Goal: Task Accomplishment & Management: Use online tool/utility

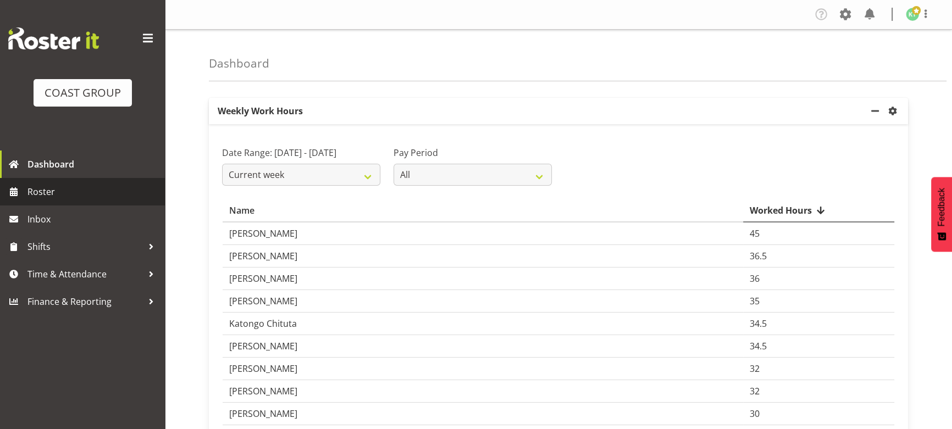
click at [51, 195] on span "Roster" at bounding box center [93, 192] width 132 height 16
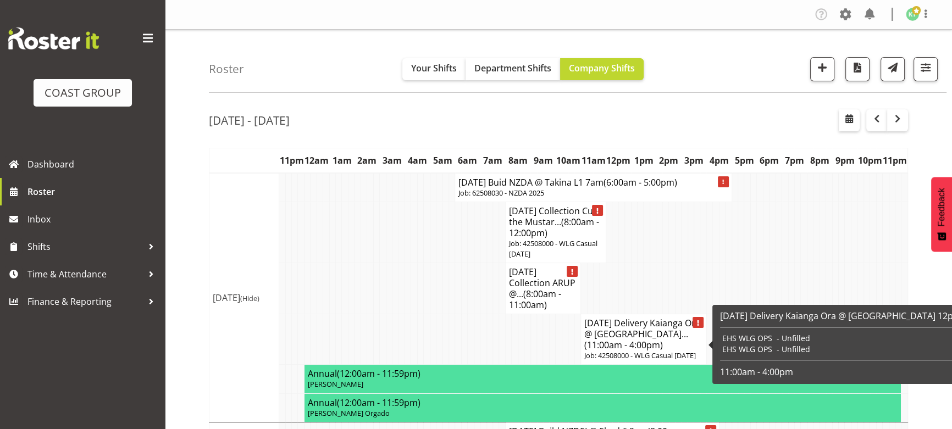
click at [644, 331] on h4 "AUG 25 Delivery Kaianga Ora @ Harboursid... (11:00am - 4:00pm)" at bounding box center [643, 334] width 119 height 33
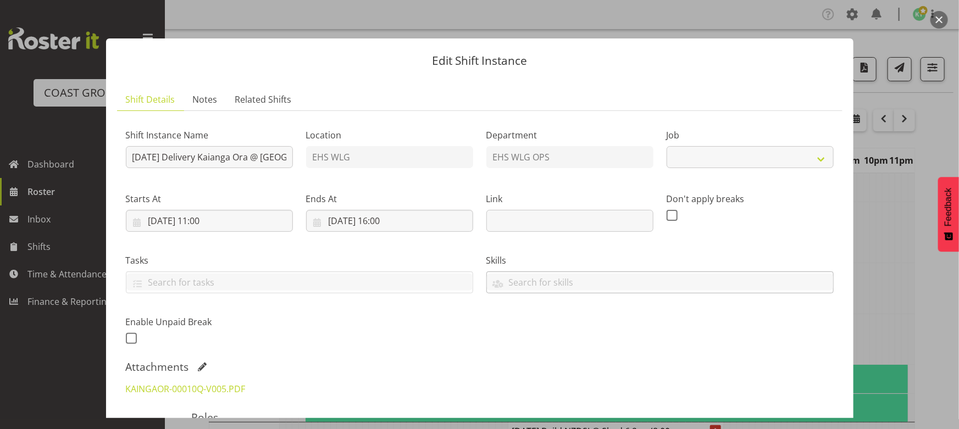
select select "8676"
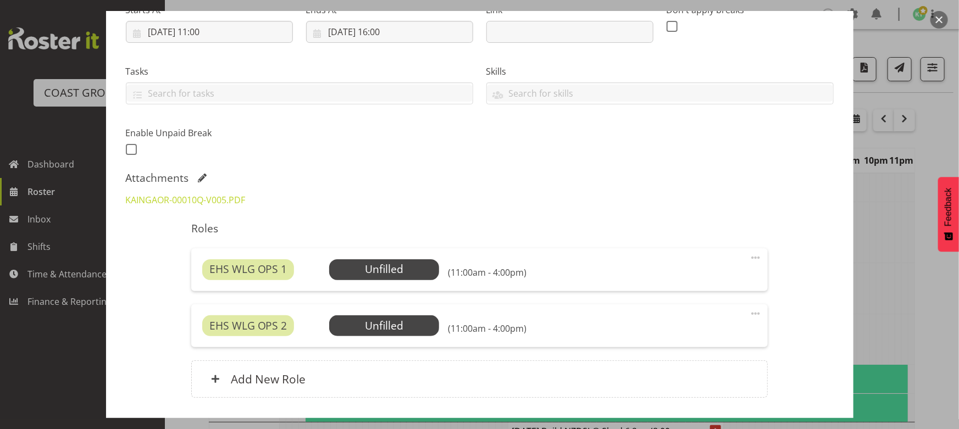
scroll to position [199, 0]
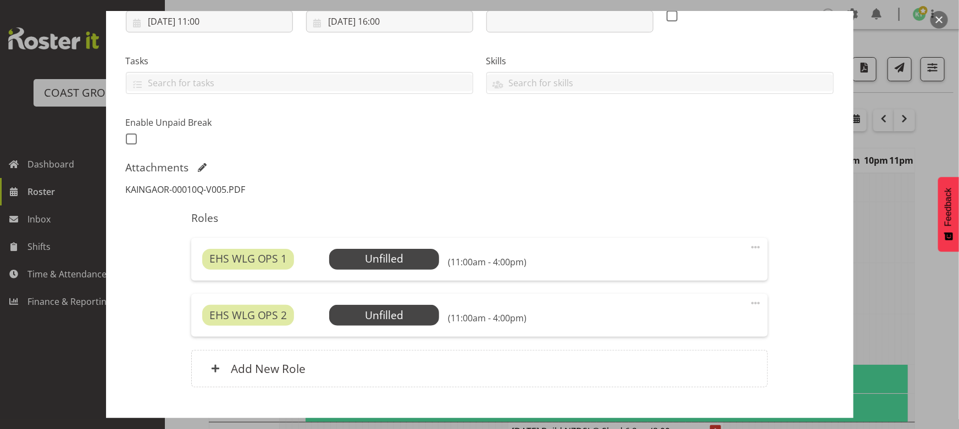
click at [192, 184] on link "KAINGAOR-00010Q-V005.PDF" at bounding box center [186, 190] width 120 height 12
click at [935, 23] on button "button" at bounding box center [939, 20] width 18 height 18
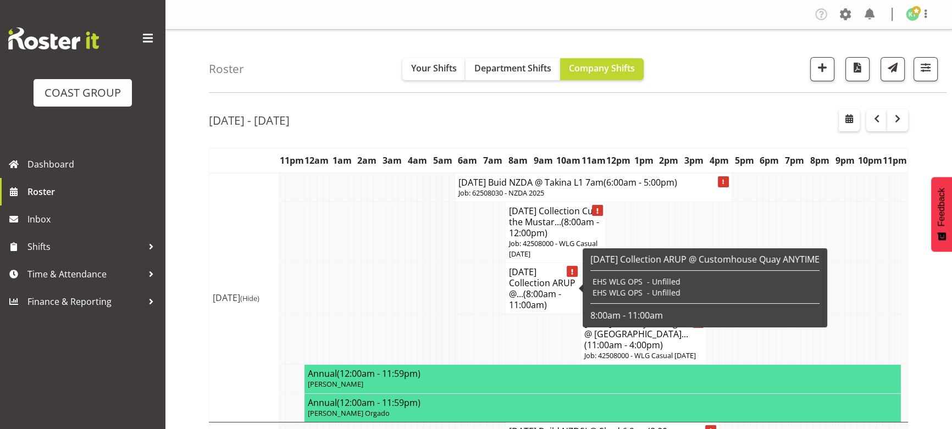
click at [556, 303] on h4 "AUG 25 Collection ARUP @... (8:00am - 11:00am)" at bounding box center [543, 289] width 68 height 44
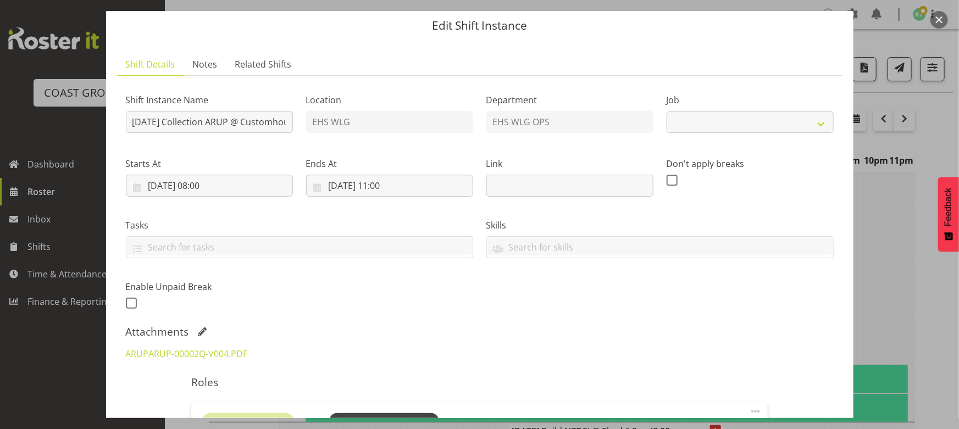
select select "8676"
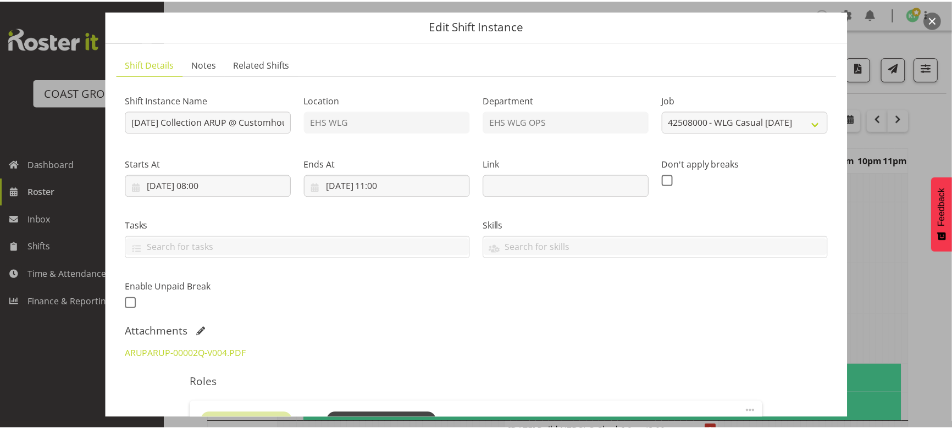
scroll to position [49, 0]
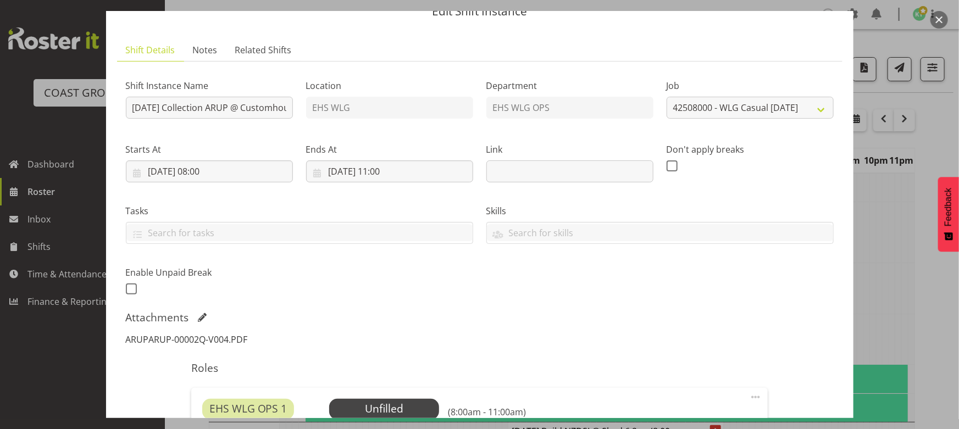
click at [231, 336] on link "ARUPARUP-00002Q-V004.PDF" at bounding box center [187, 340] width 122 height 12
drag, startPoint x: 942, startPoint y: 12, endPoint x: 916, endPoint y: 14, distance: 25.9
click at [942, 11] on button "button" at bounding box center [939, 20] width 18 height 18
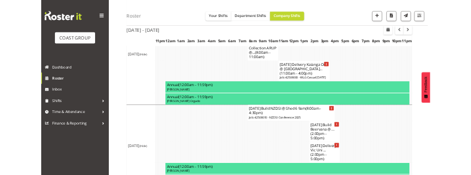
scroll to position [199, 0]
